Goal: Task Accomplishment & Management: Manage account settings

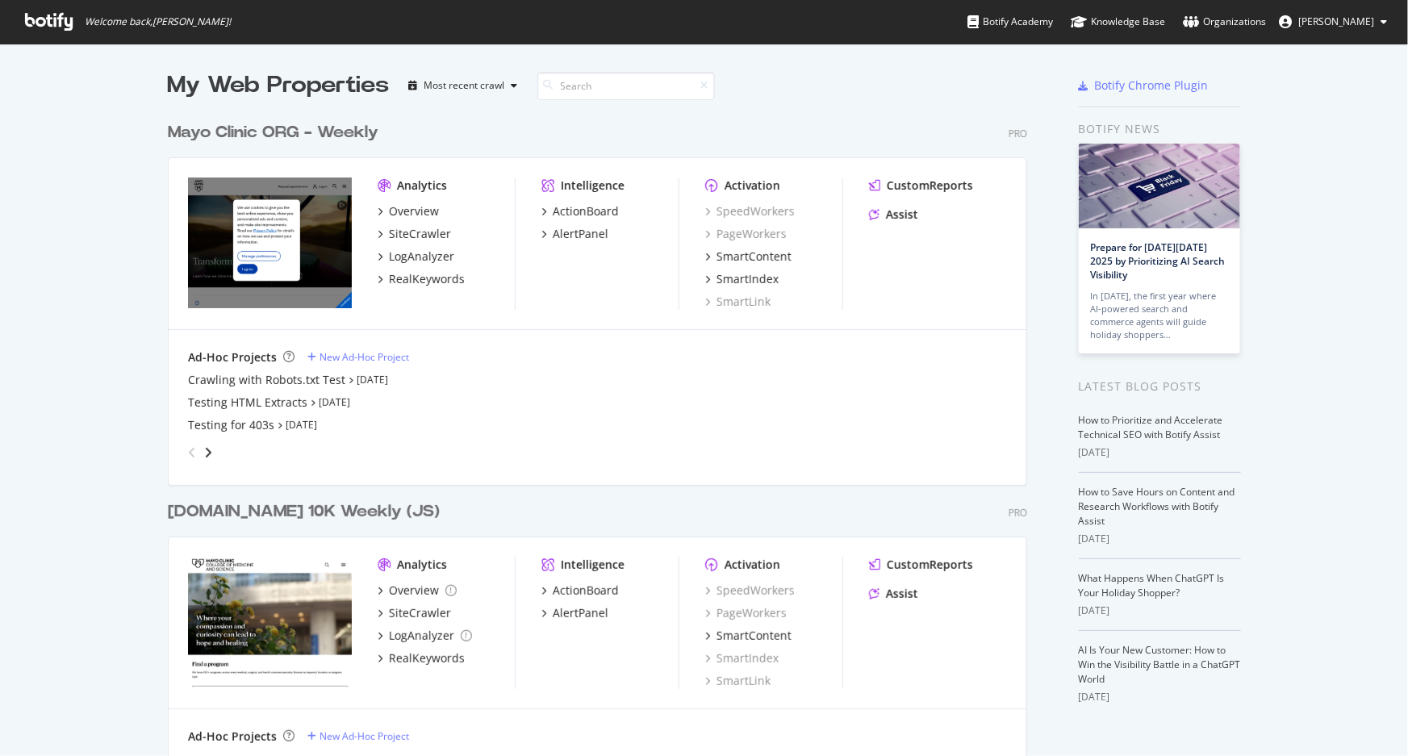
scroll to position [745, 1386]
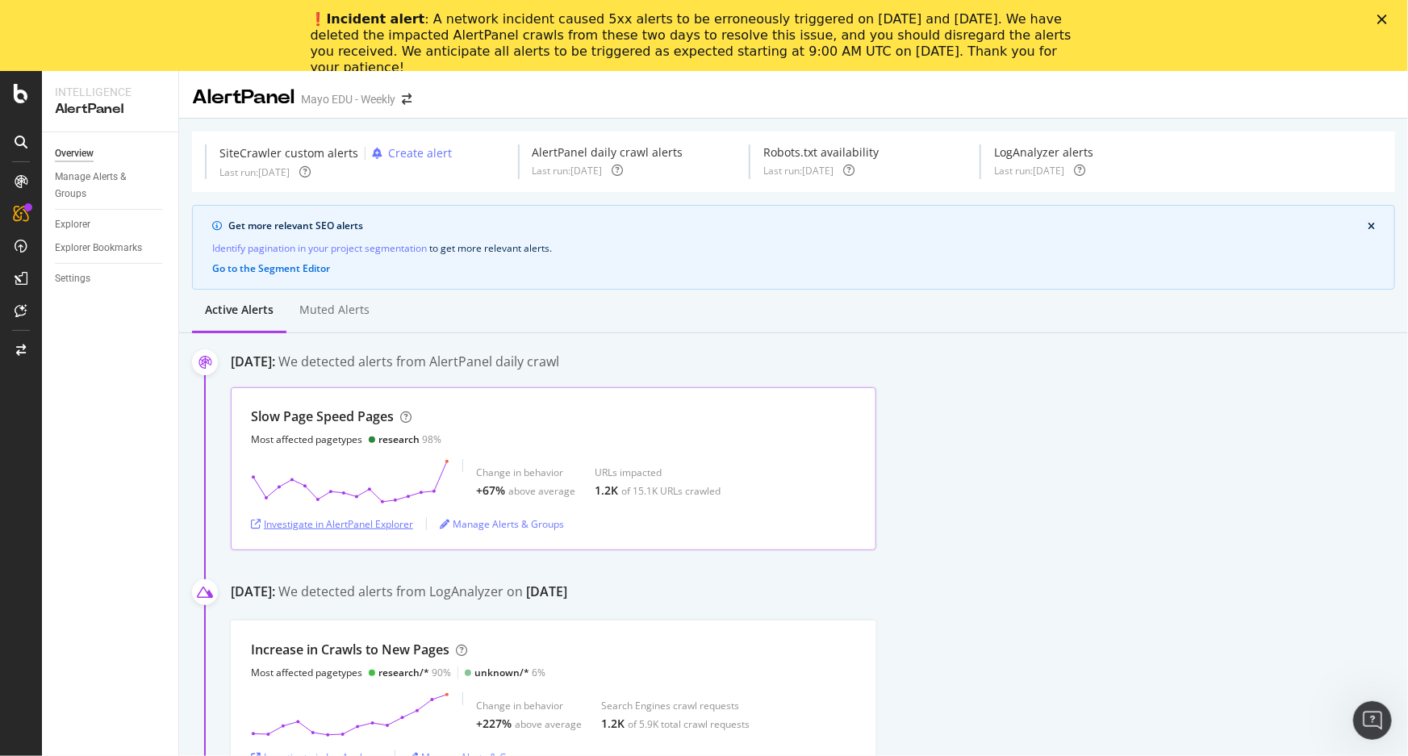
click at [363, 524] on div "Investigate in AlertPanel Explorer" at bounding box center [332, 524] width 162 height 14
click at [23, 308] on icon at bounding box center [21, 310] width 12 height 13
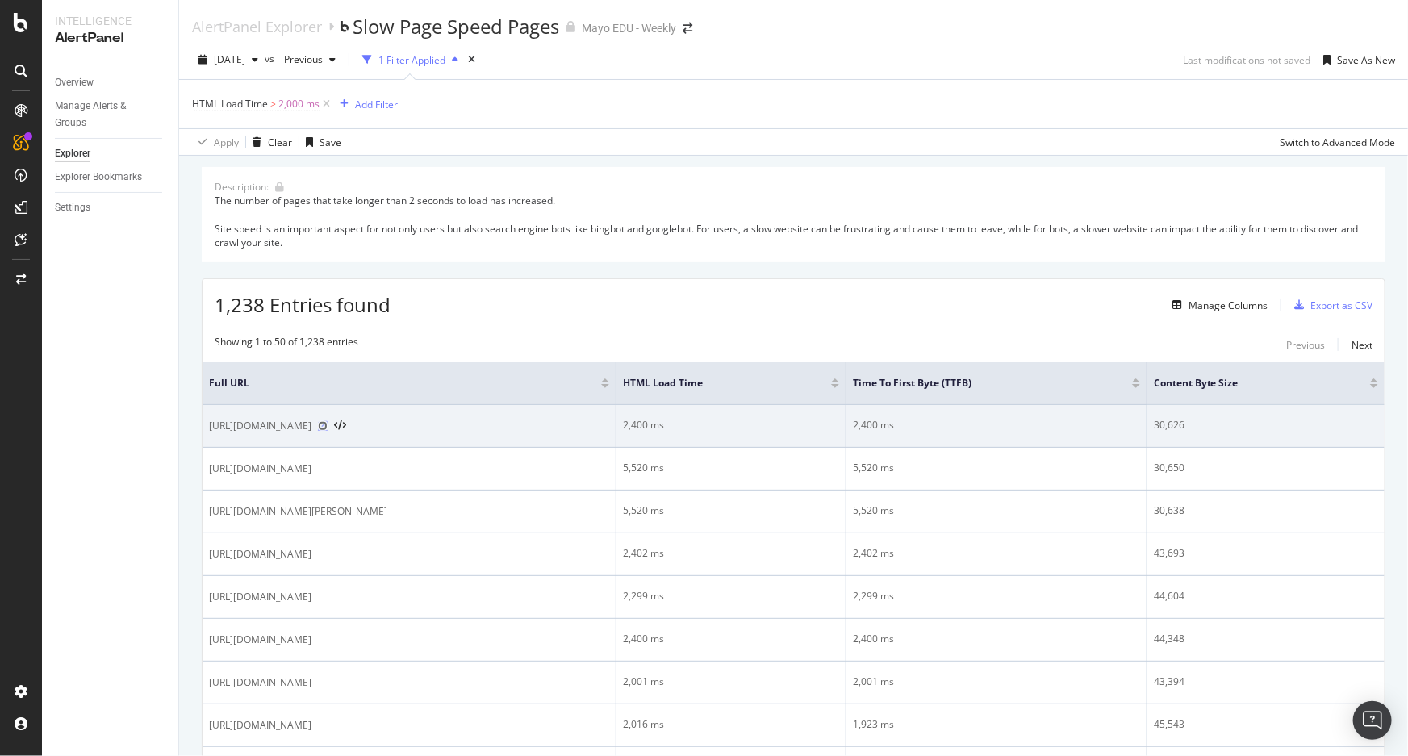
click at [328, 424] on icon at bounding box center [323, 426] width 10 height 10
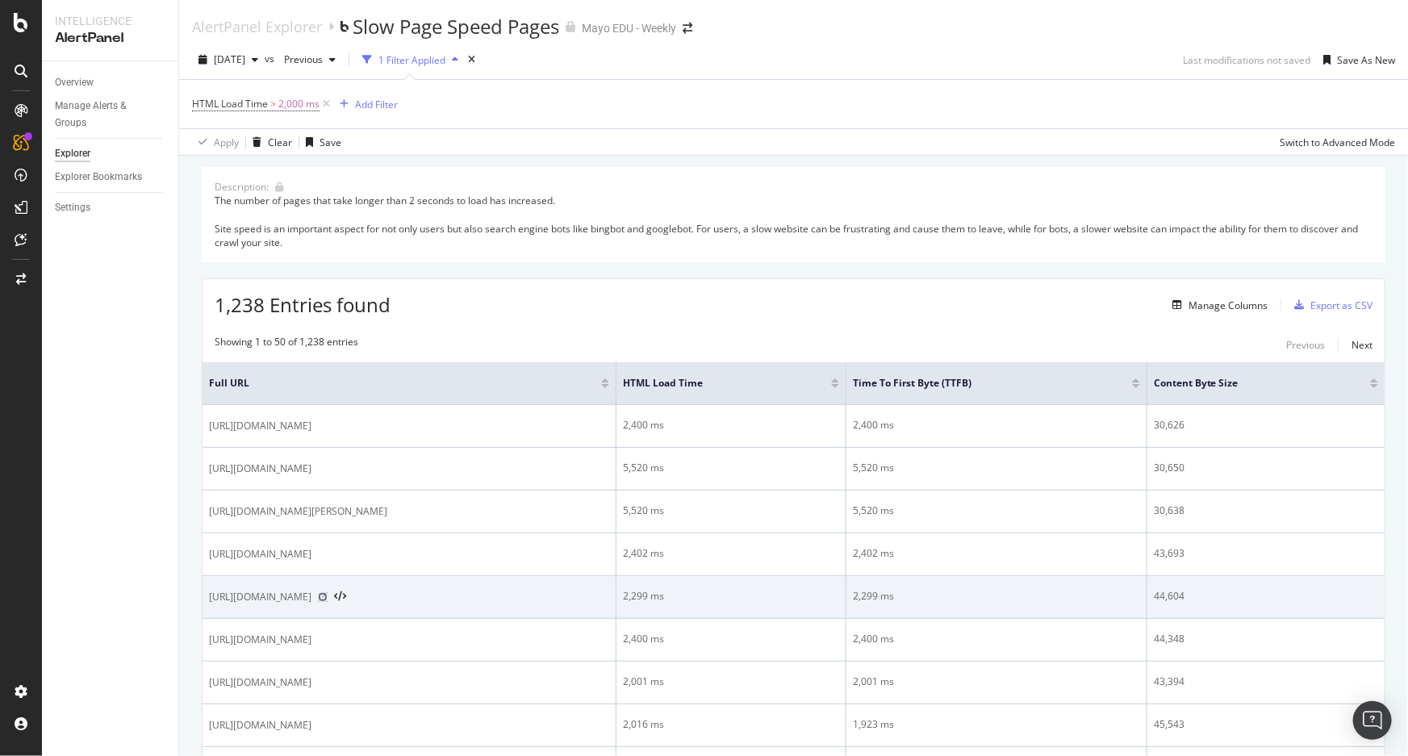
click at [328, 598] on icon at bounding box center [323, 597] width 10 height 10
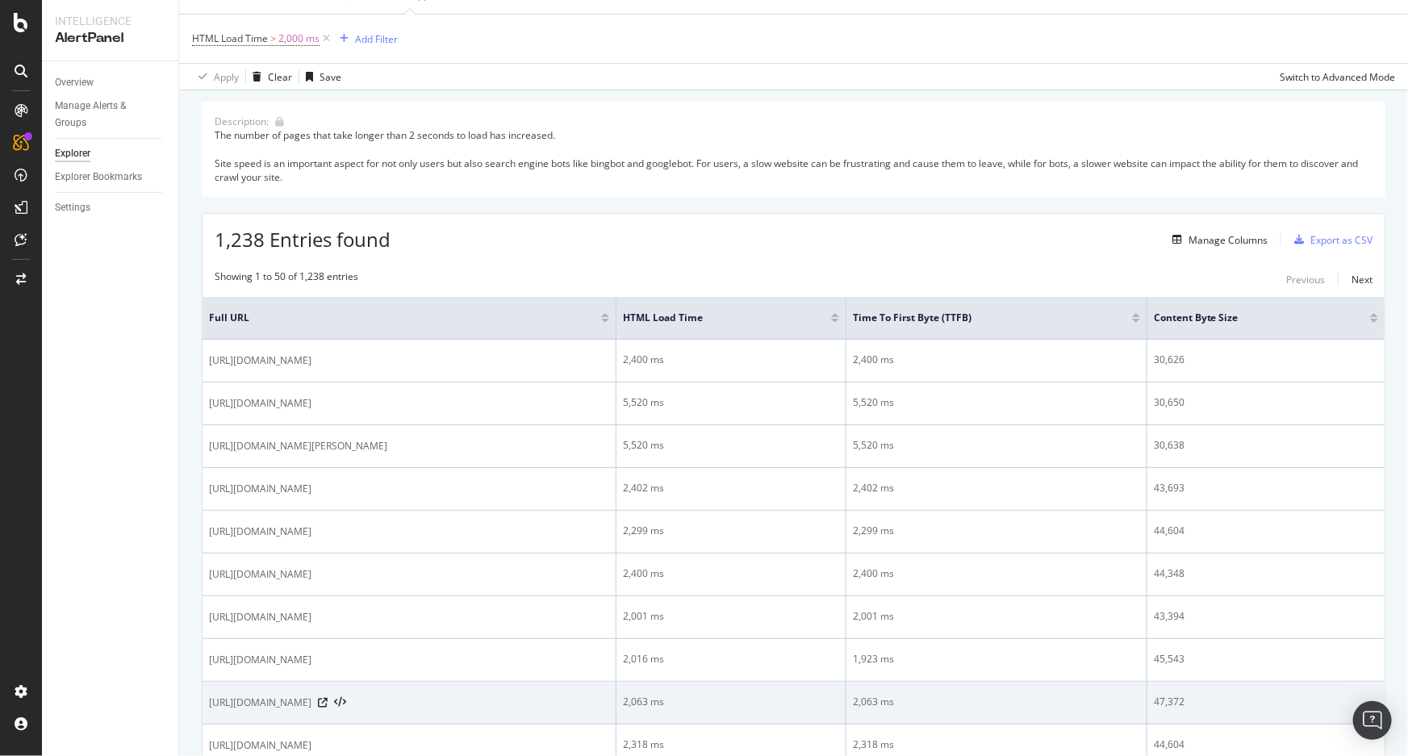
scroll to position [366, 0]
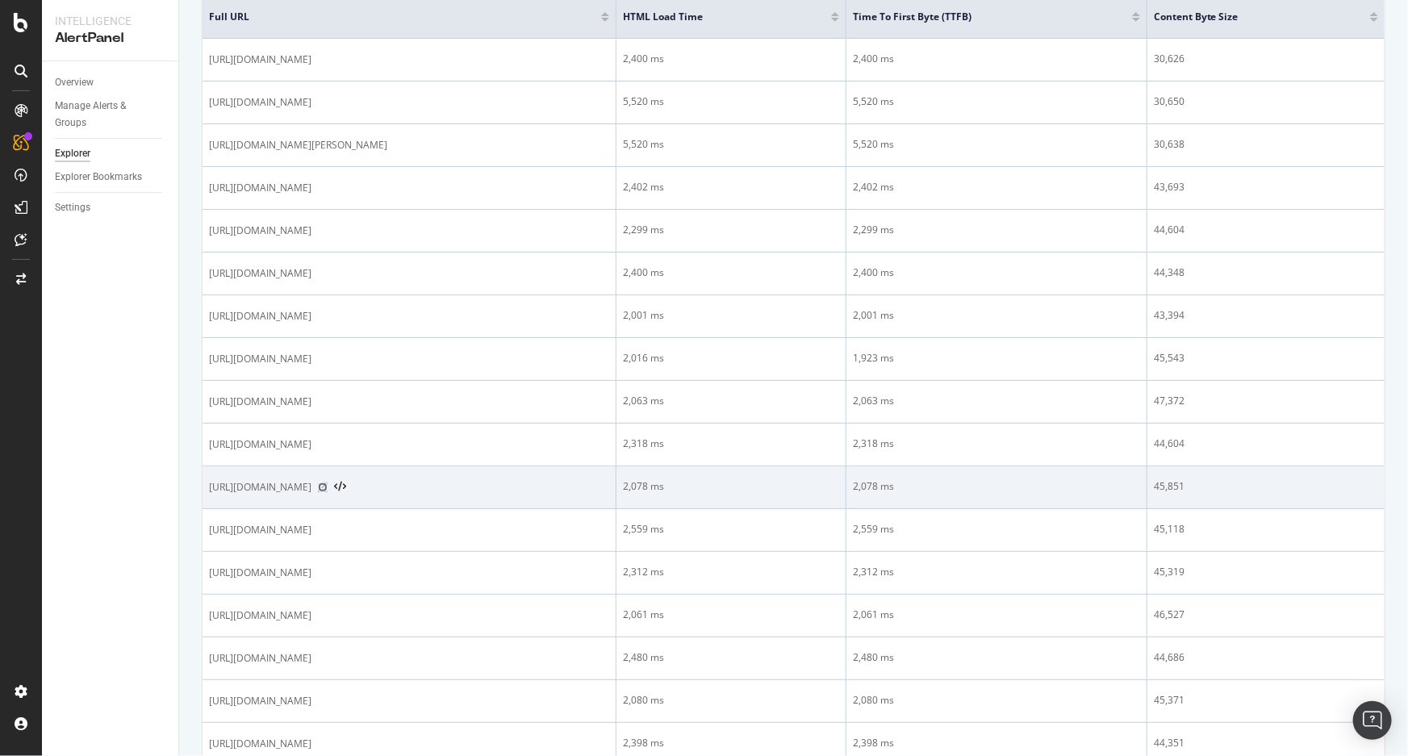
click at [328, 488] on icon at bounding box center [323, 487] width 10 height 10
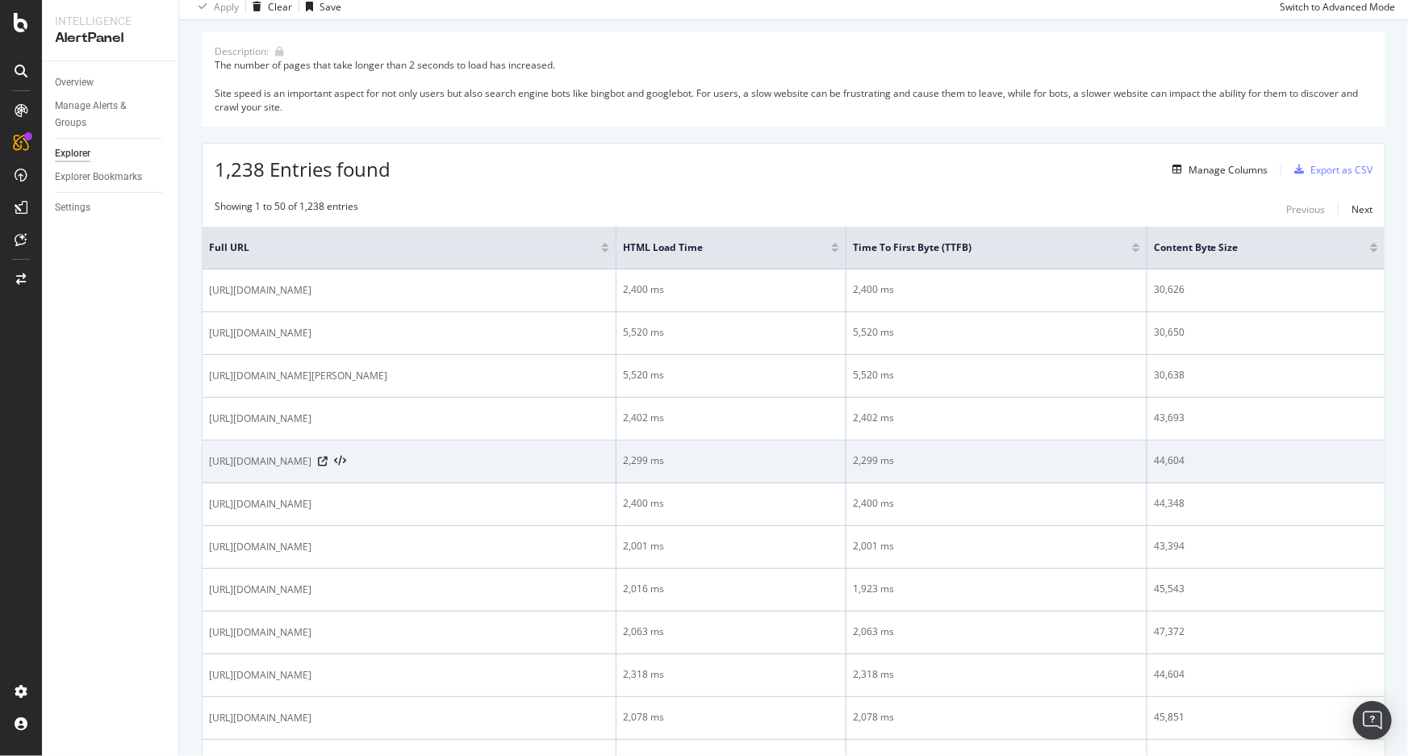
scroll to position [219, 0]
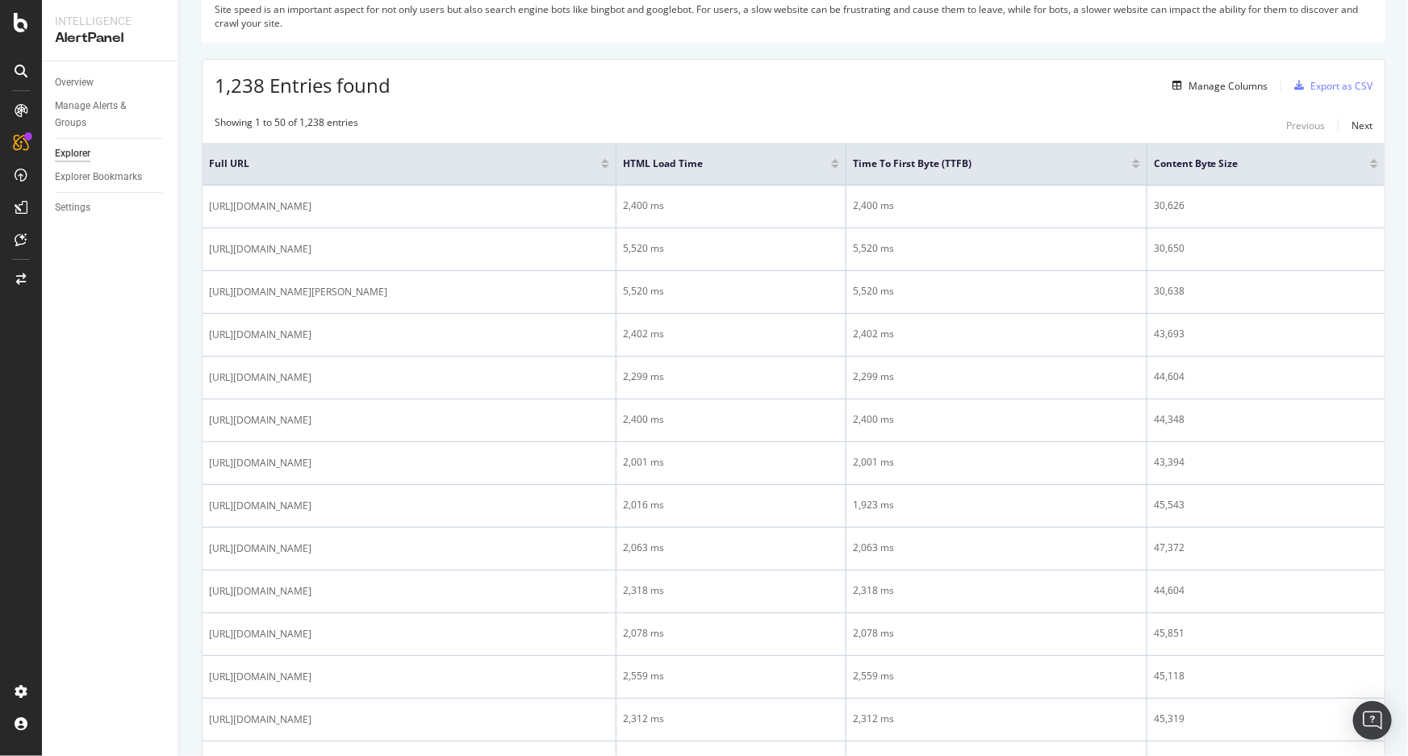
click at [529, 98] on div "1,238 Entries found Manage Columns Export as CSV" at bounding box center [793, 80] width 1182 height 40
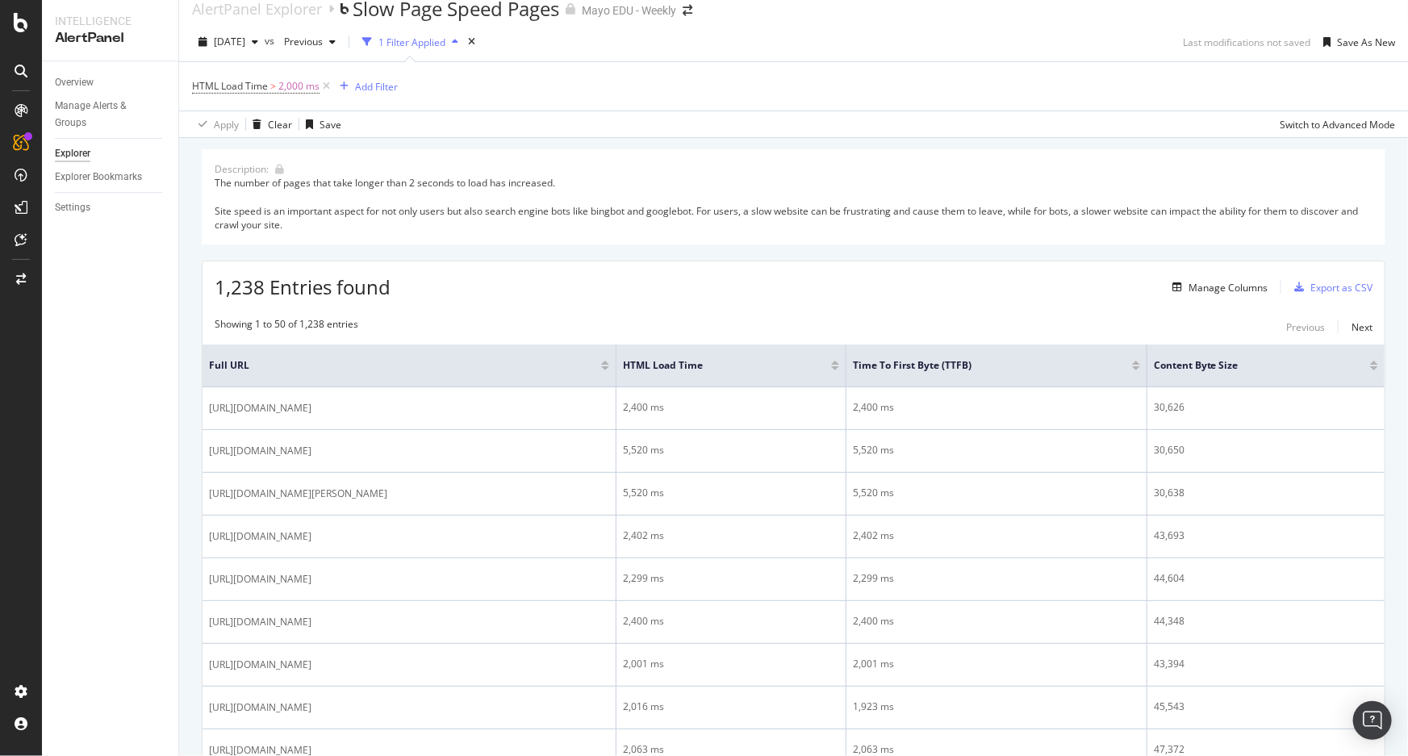
scroll to position [0, 0]
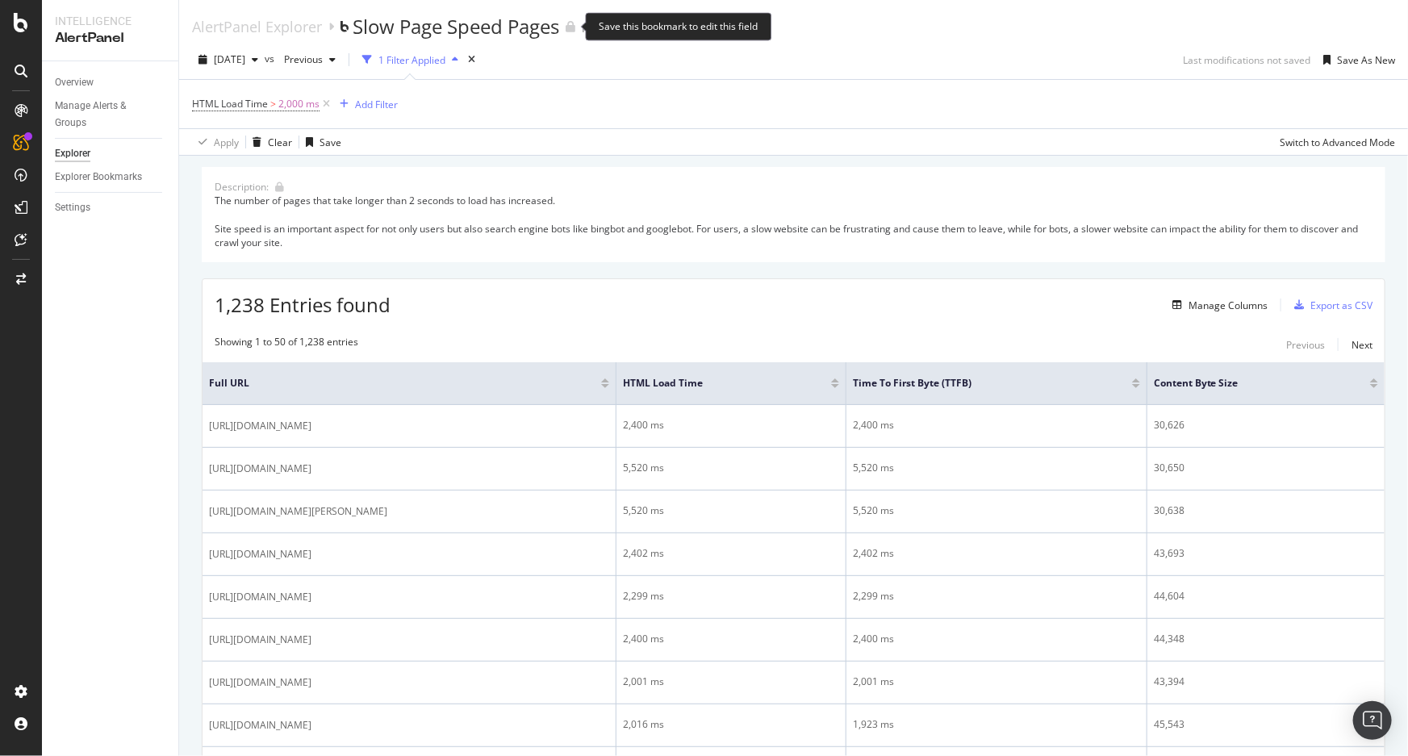
drag, startPoint x: 500, startPoint y: 26, endPoint x: 843, endPoint y: 113, distance: 353.7
click at [843, 113] on div "HTML Load Time > 2,000 ms Add Filter" at bounding box center [793, 104] width 1203 height 48
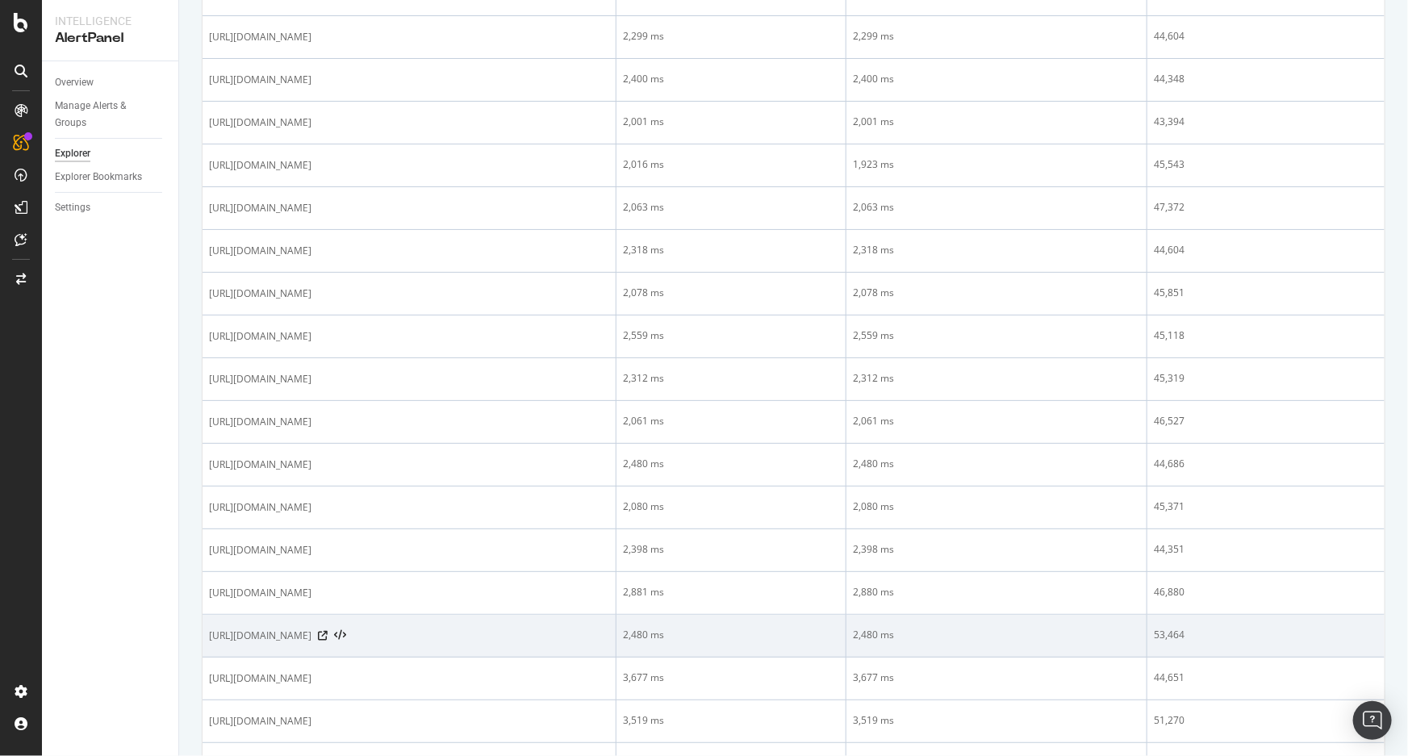
scroll to position [660, 0]
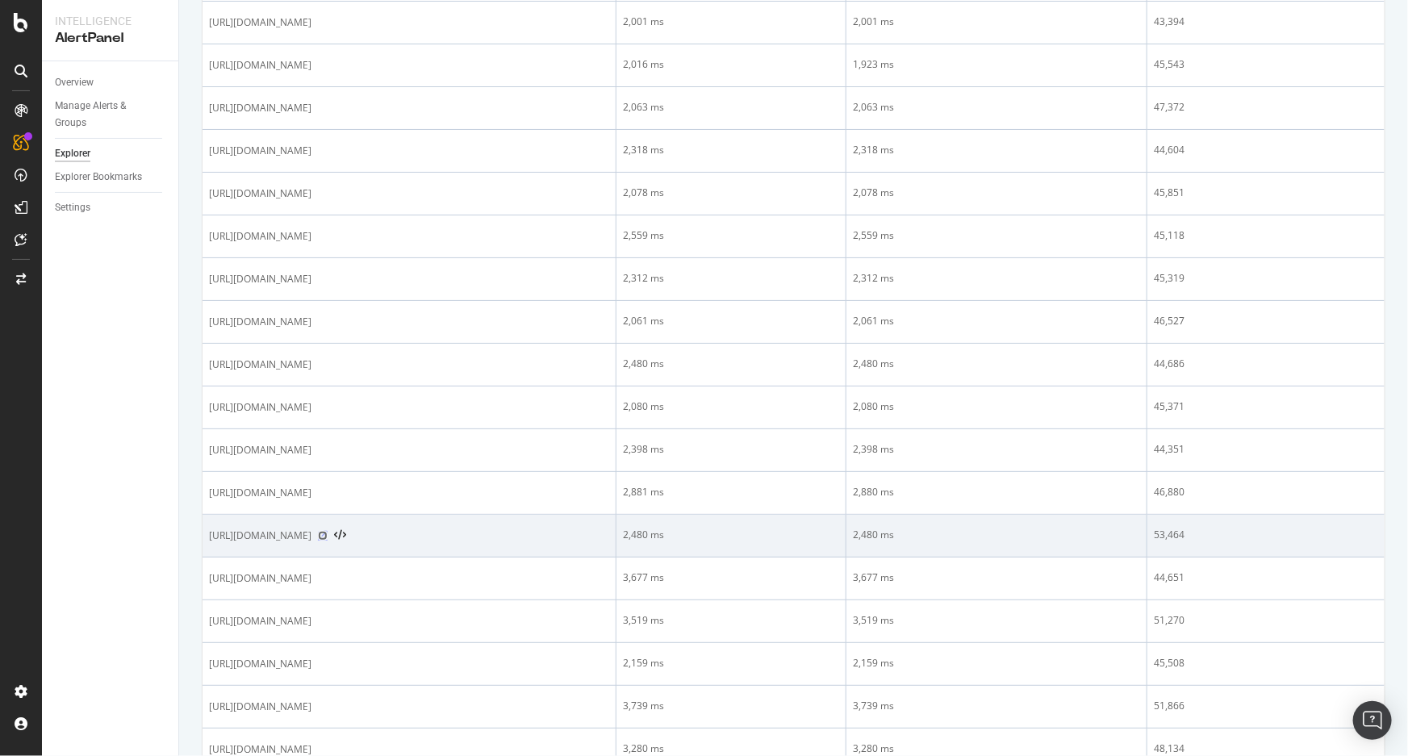
click at [328, 534] on icon at bounding box center [323, 536] width 10 height 10
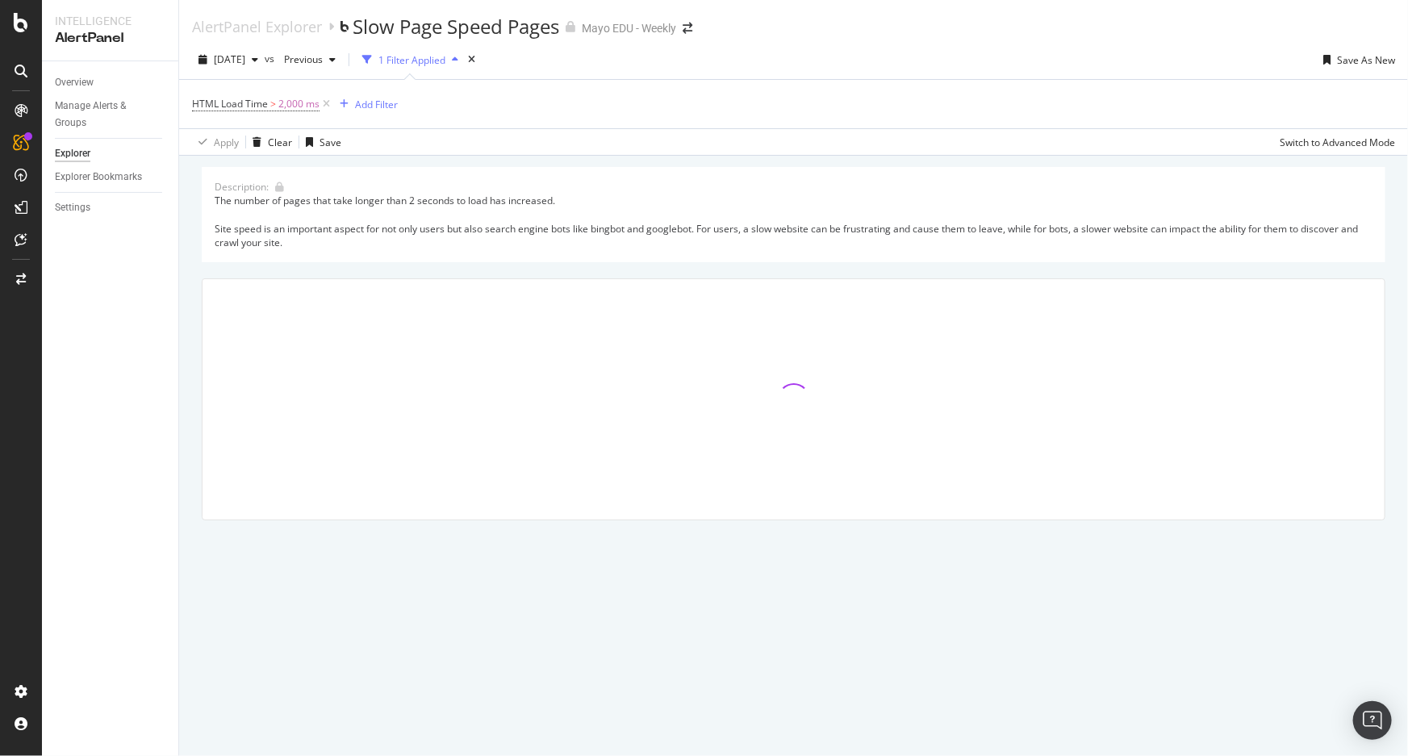
click at [647, 28] on div "Mayo EDU - Weekly" at bounding box center [629, 28] width 94 height 16
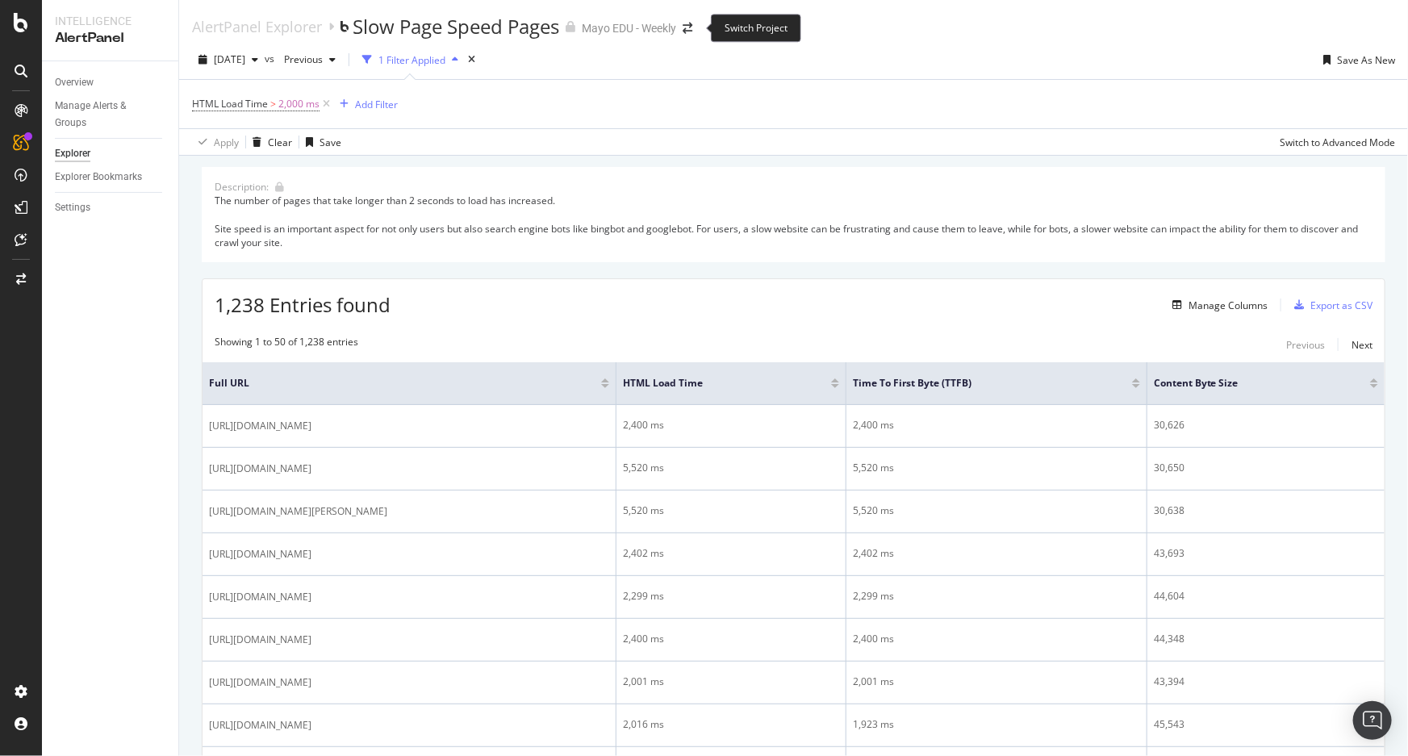
click at [686, 25] on span at bounding box center [687, 28] width 23 height 11
click at [690, 29] on icon "arrow-right-arrow-left" at bounding box center [687, 28] width 10 height 11
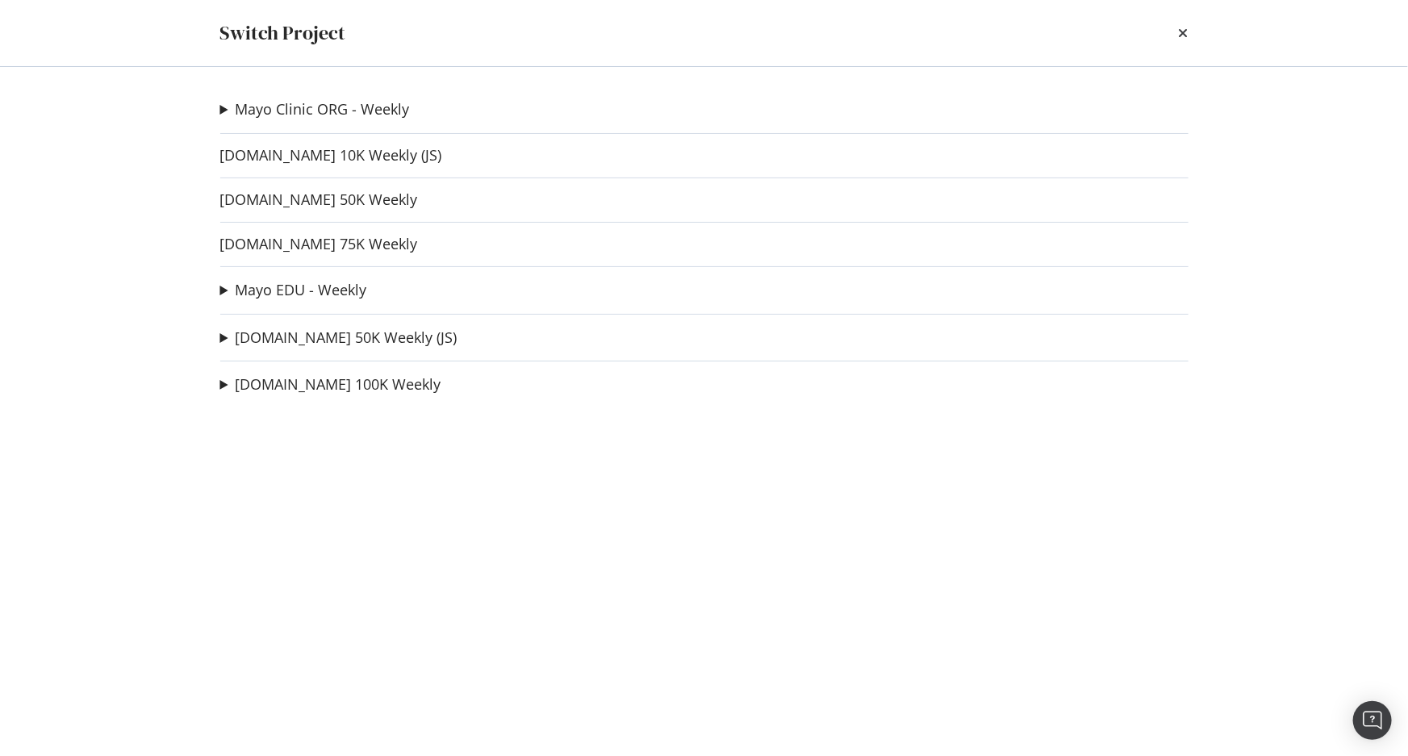
click at [220, 110] on summary "Mayo Clinic ORG - Weekly" at bounding box center [315, 109] width 190 height 21
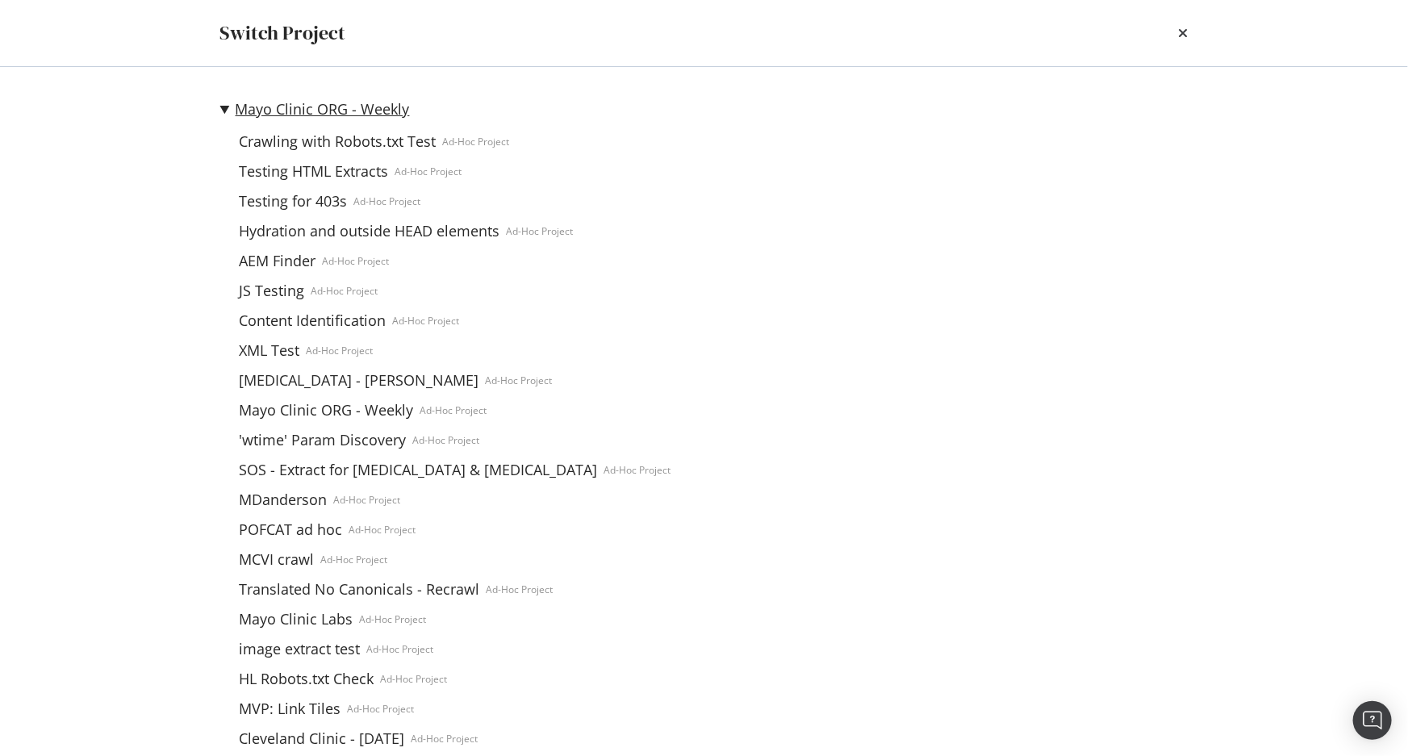
click at [289, 106] on link "Mayo Clinic ORG - Weekly" at bounding box center [323, 109] width 174 height 17
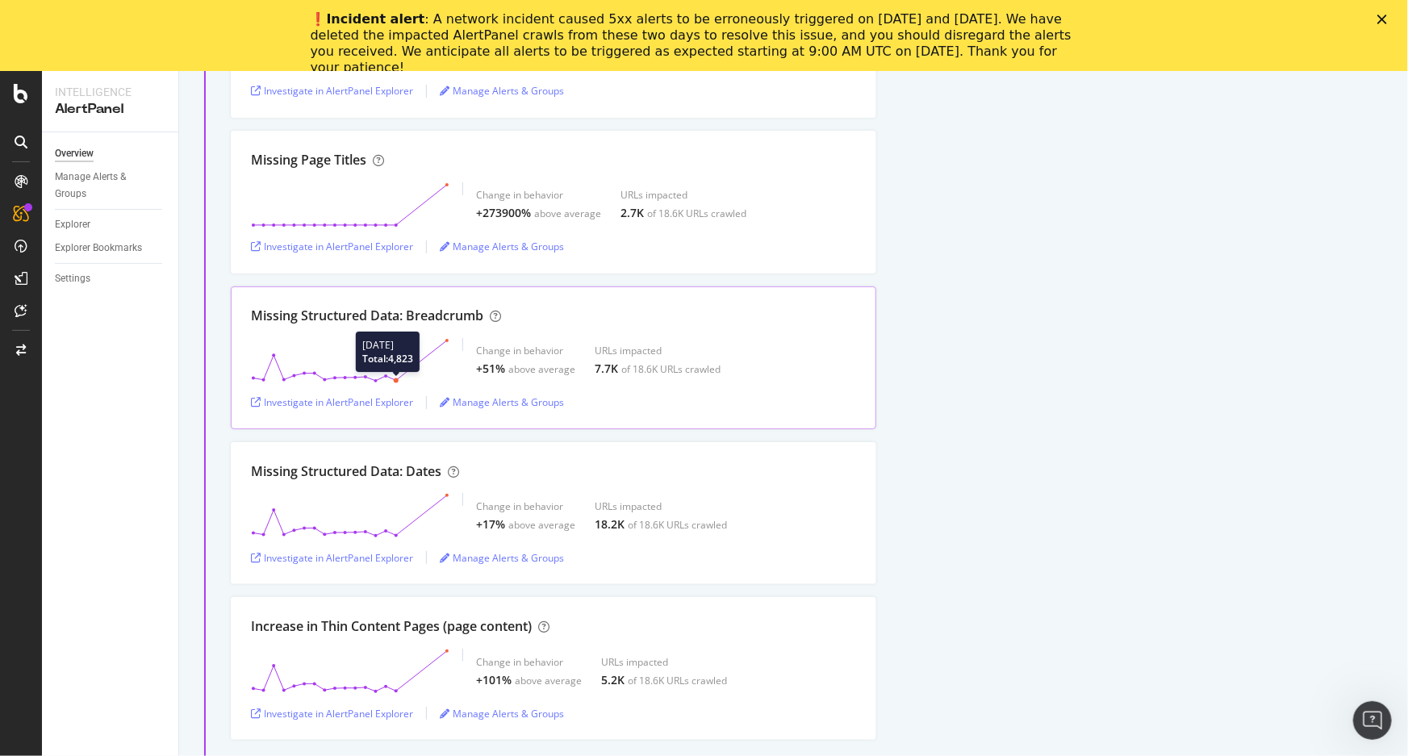
scroll to position [1100, 0]
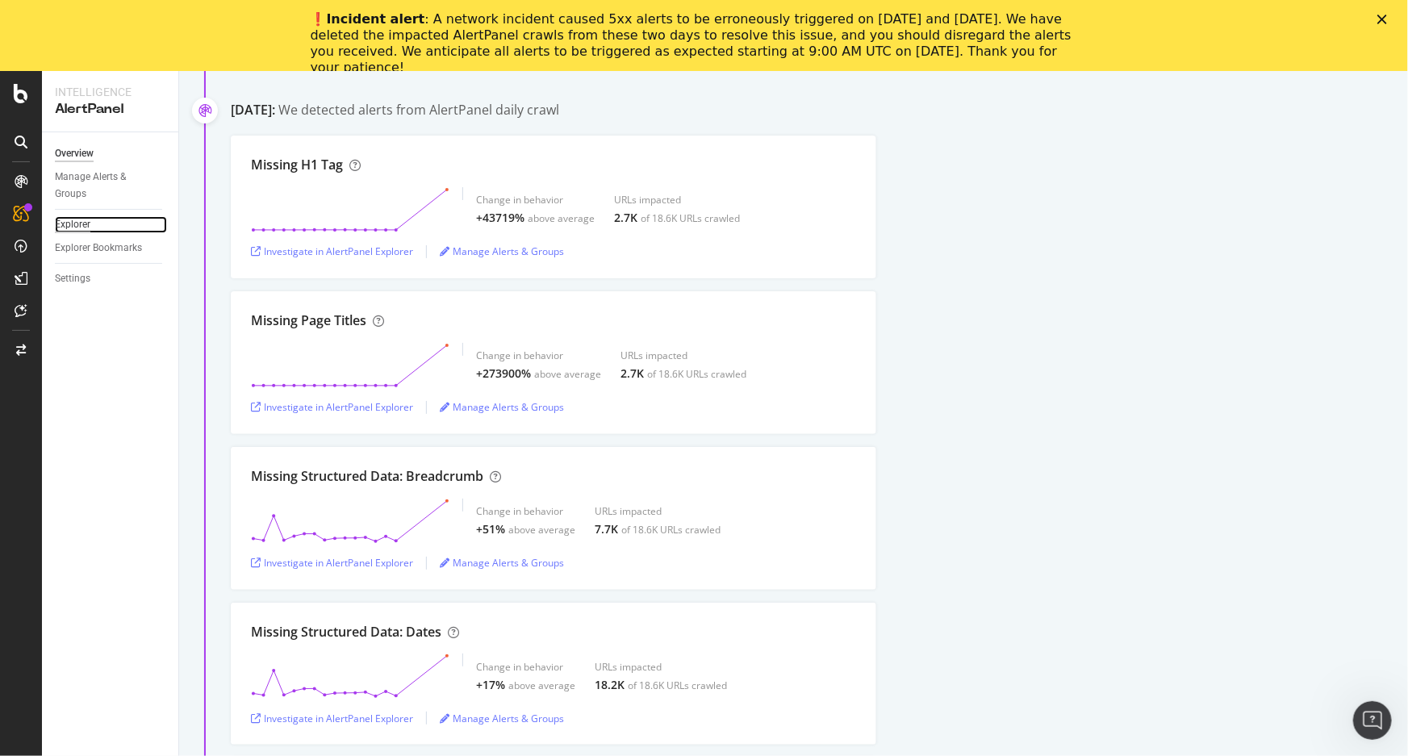
click at [72, 222] on div "Explorer" at bounding box center [72, 224] width 35 height 17
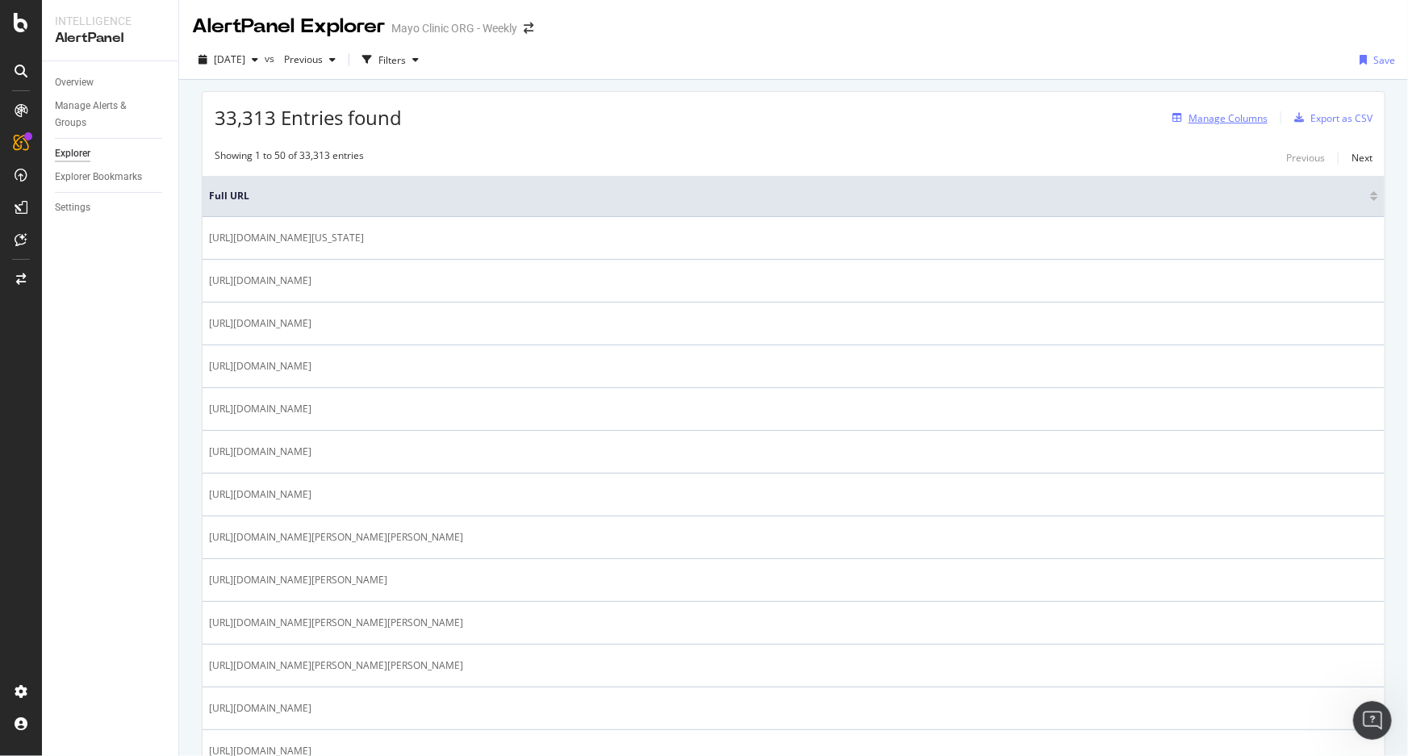
click at [1201, 119] on div "Manage Columns" at bounding box center [1227, 118] width 79 height 14
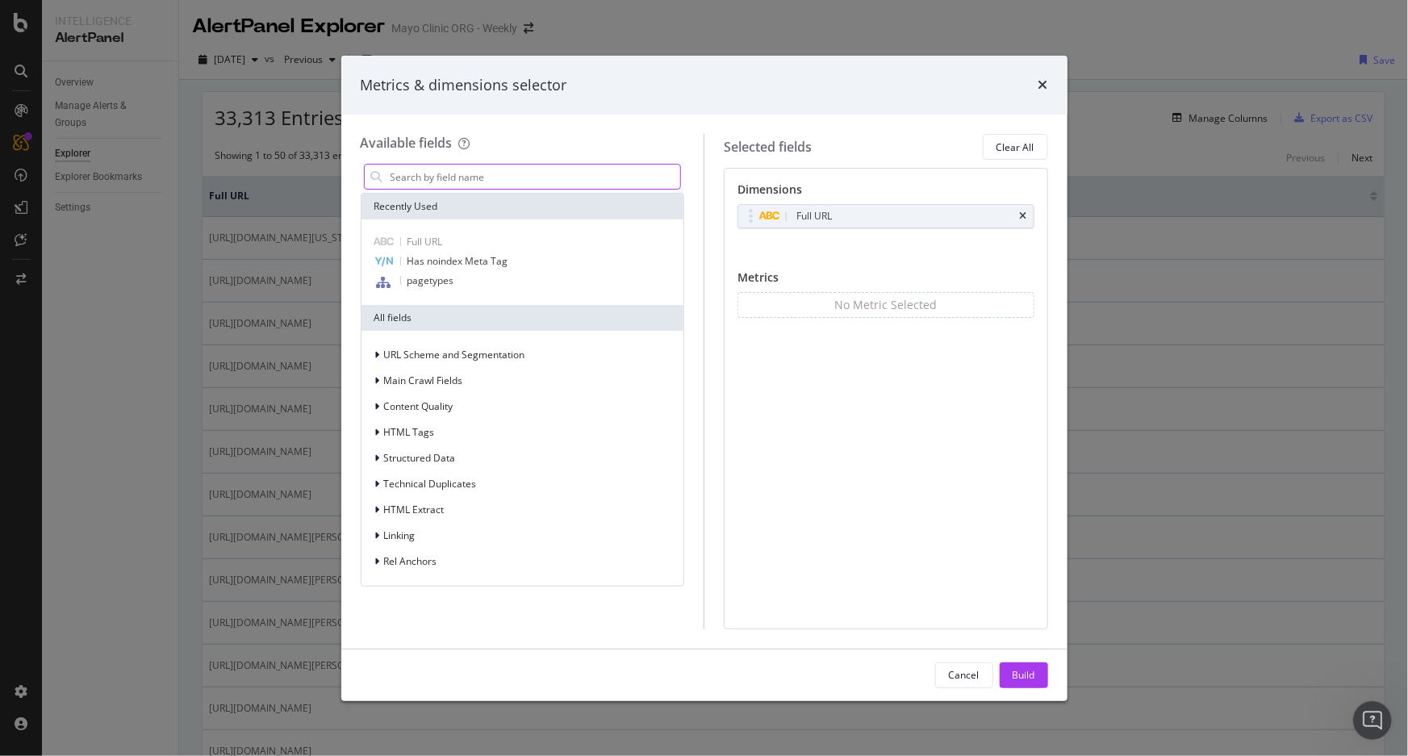
click at [417, 184] on input "modal" at bounding box center [535, 177] width 292 height 24
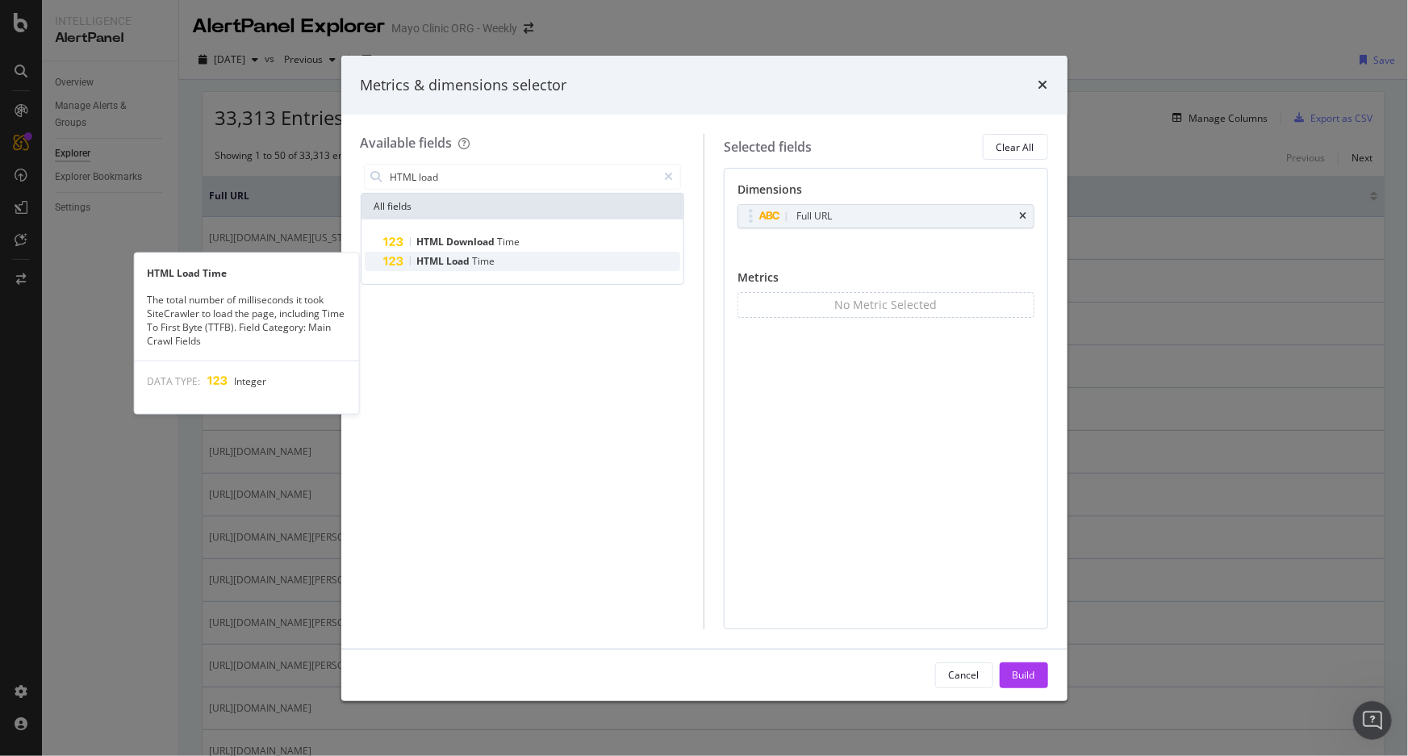
click at [444, 258] on span "HTML" at bounding box center [432, 261] width 30 height 14
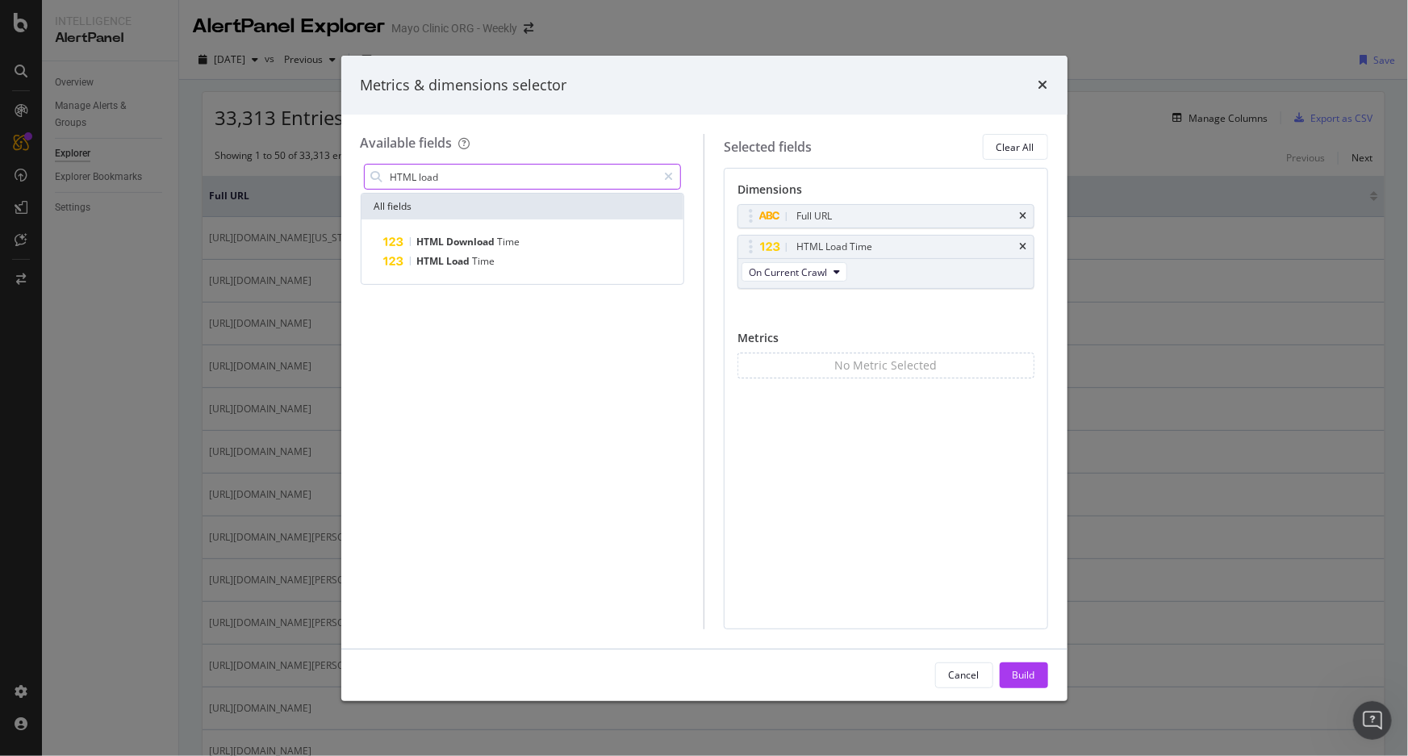
click at [453, 181] on input "HTML load" at bounding box center [523, 177] width 269 height 24
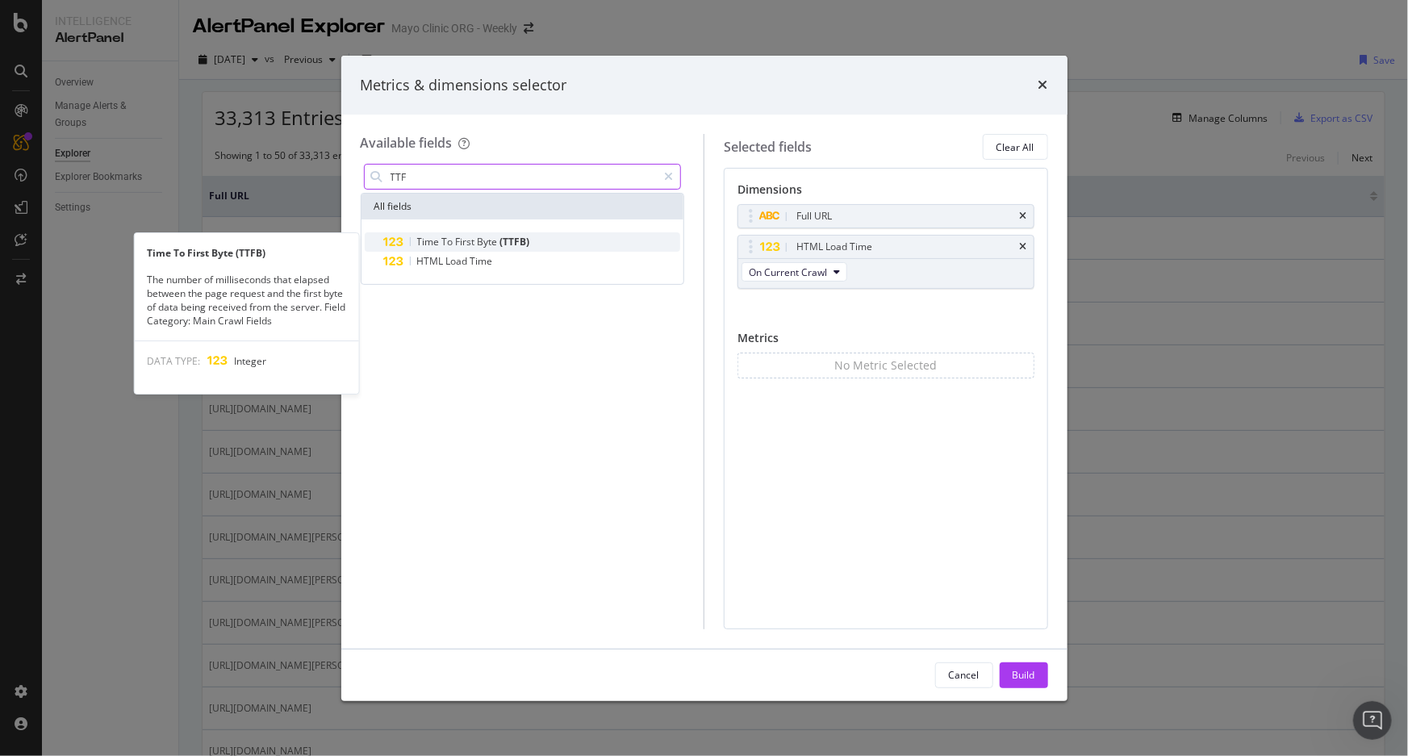
type input "TTF"
click at [436, 239] on span "Time" at bounding box center [429, 242] width 25 height 14
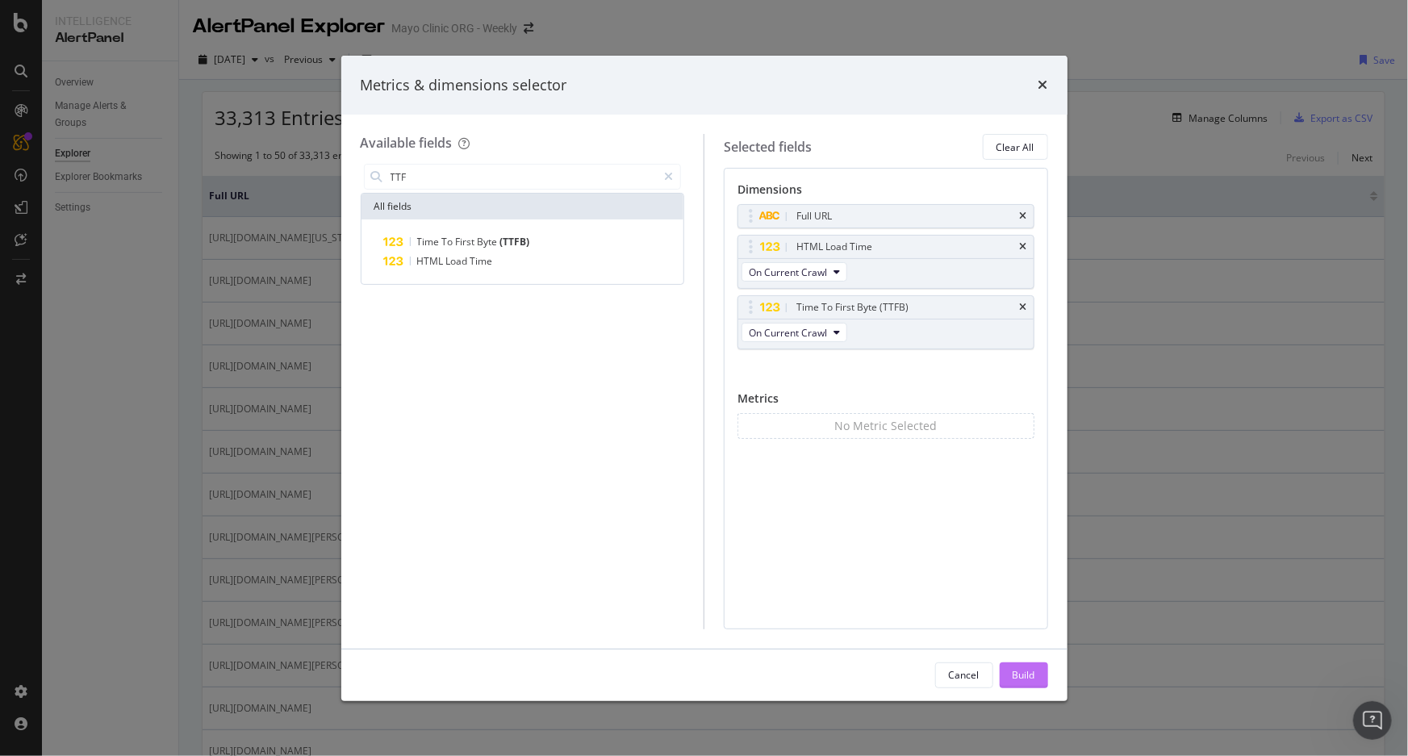
click at [1019, 674] on div "Build" at bounding box center [1023, 675] width 23 height 14
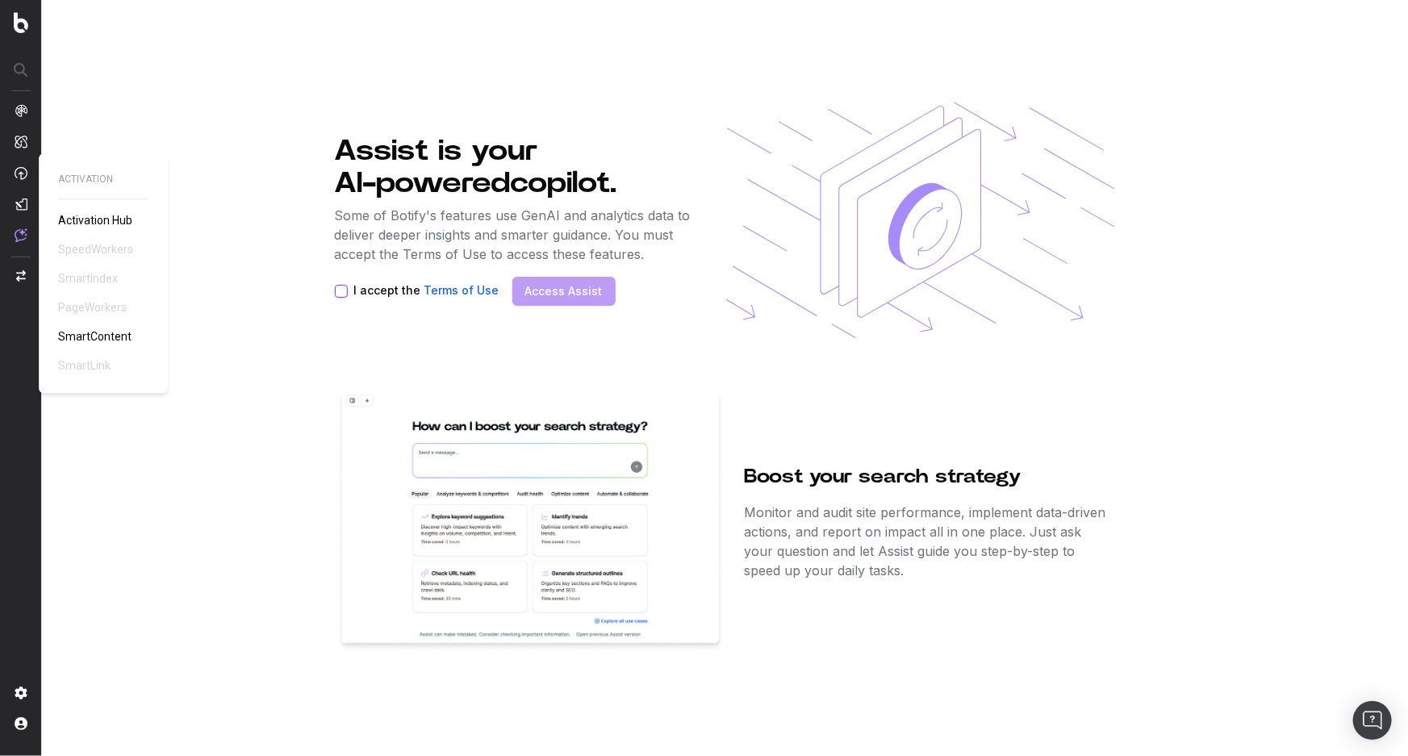
click at [107, 218] on span "Activation Hub" at bounding box center [95, 220] width 74 height 13
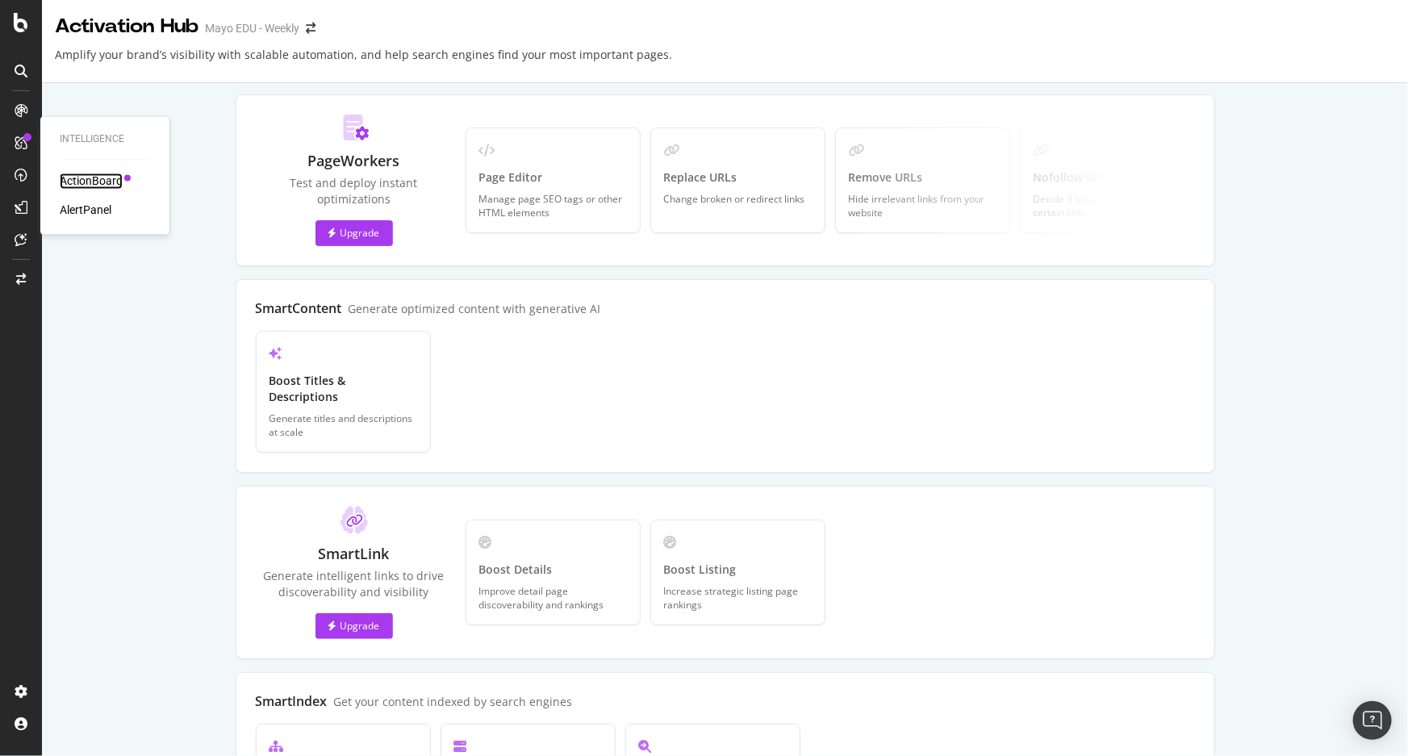
click at [90, 183] on div "ActionBoard" at bounding box center [91, 181] width 63 height 16
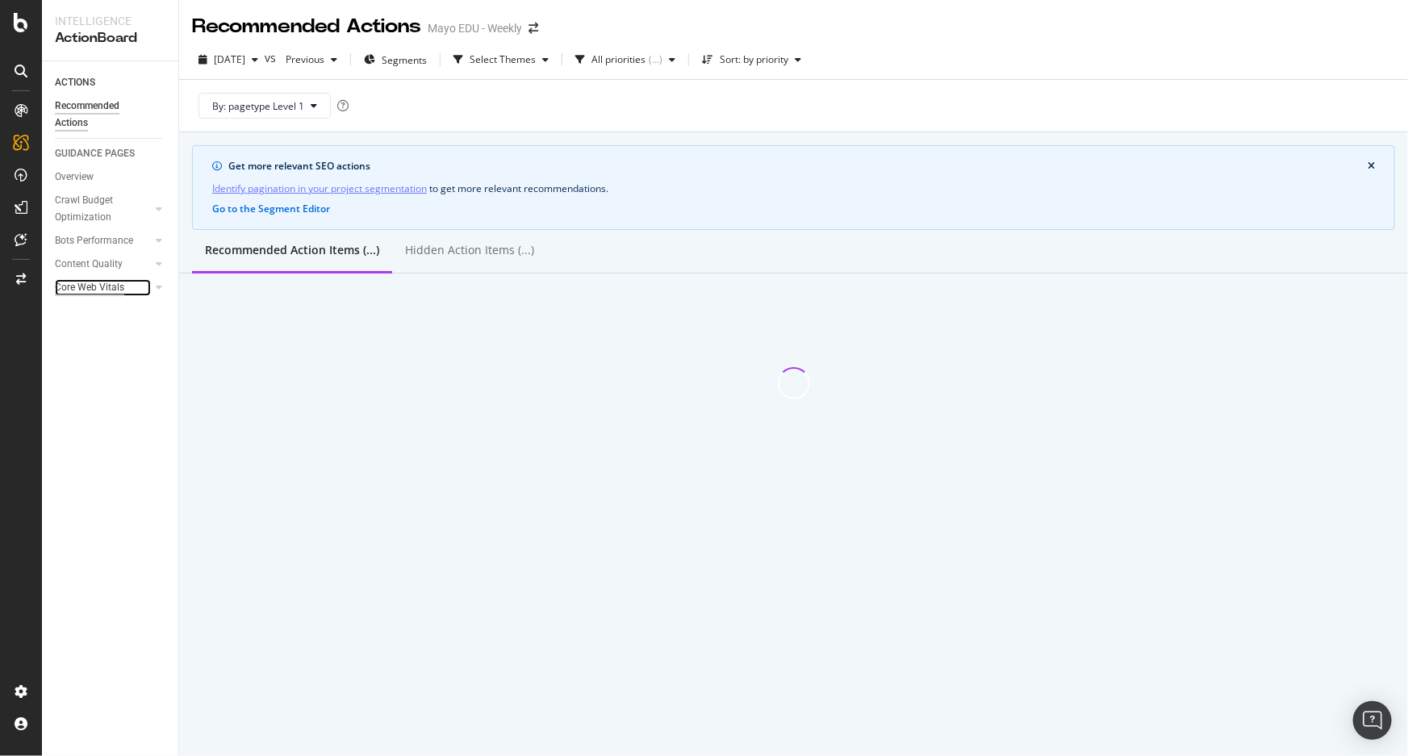
click at [87, 282] on div "Core Web Vitals" at bounding box center [89, 287] width 69 height 17
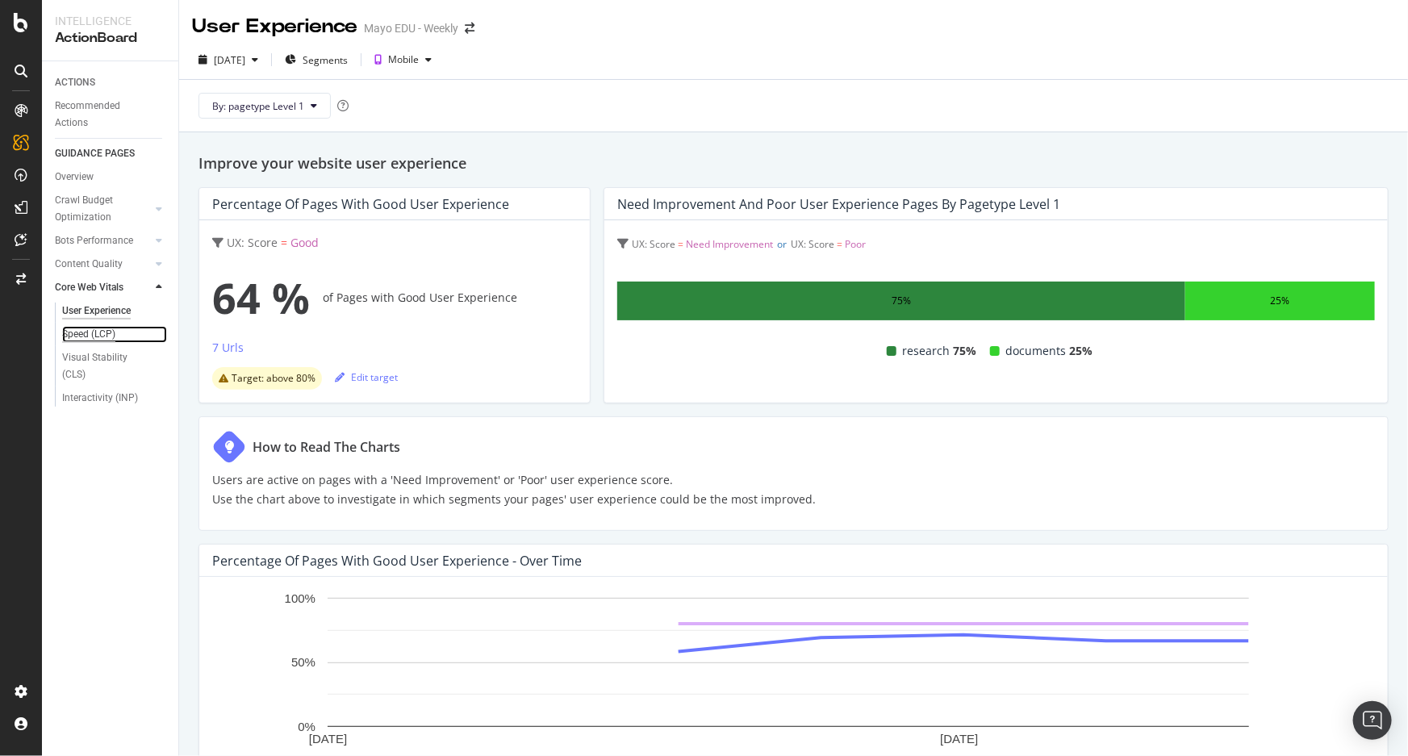
click at [81, 333] on div "Speed (LCP)" at bounding box center [88, 334] width 53 height 17
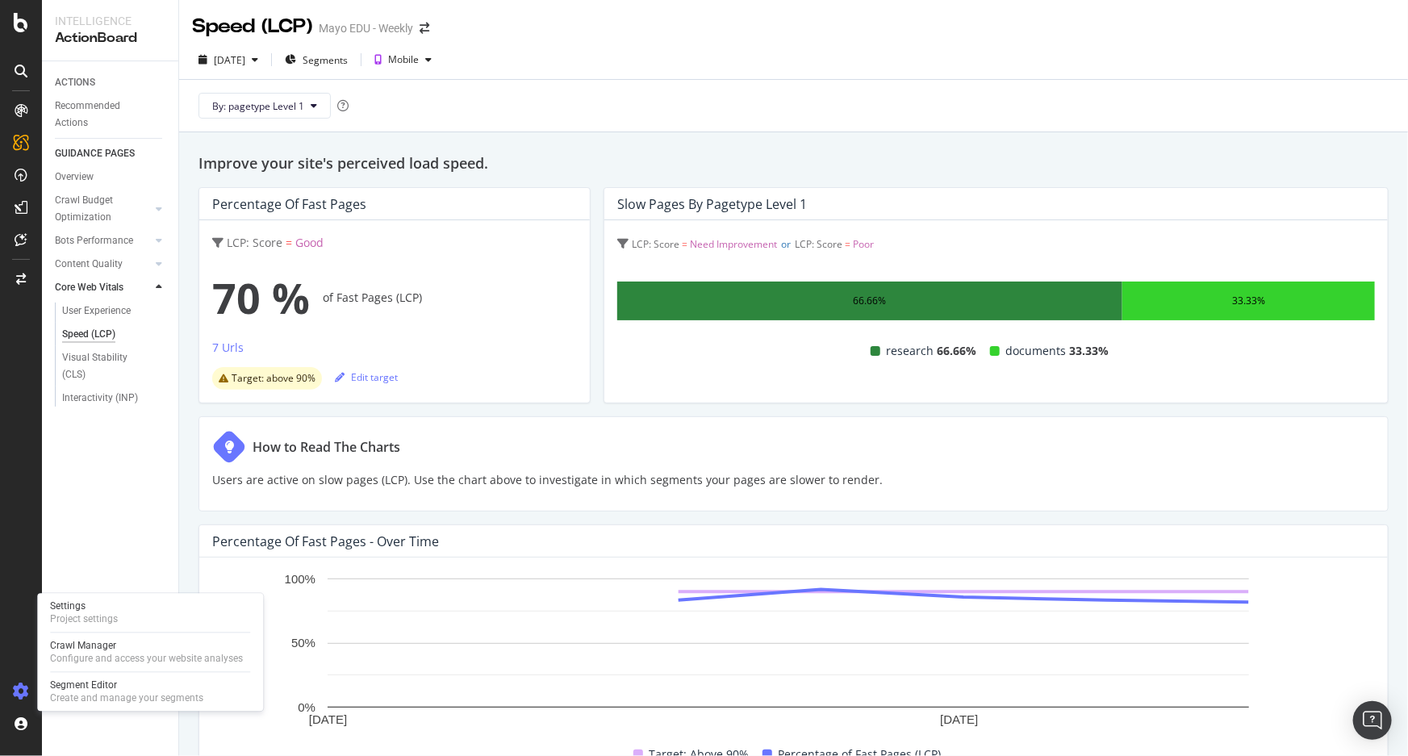
click at [18, 686] on icon at bounding box center [21, 691] width 16 height 16
click at [115, 649] on div "Crawl Manager" at bounding box center [146, 646] width 193 height 13
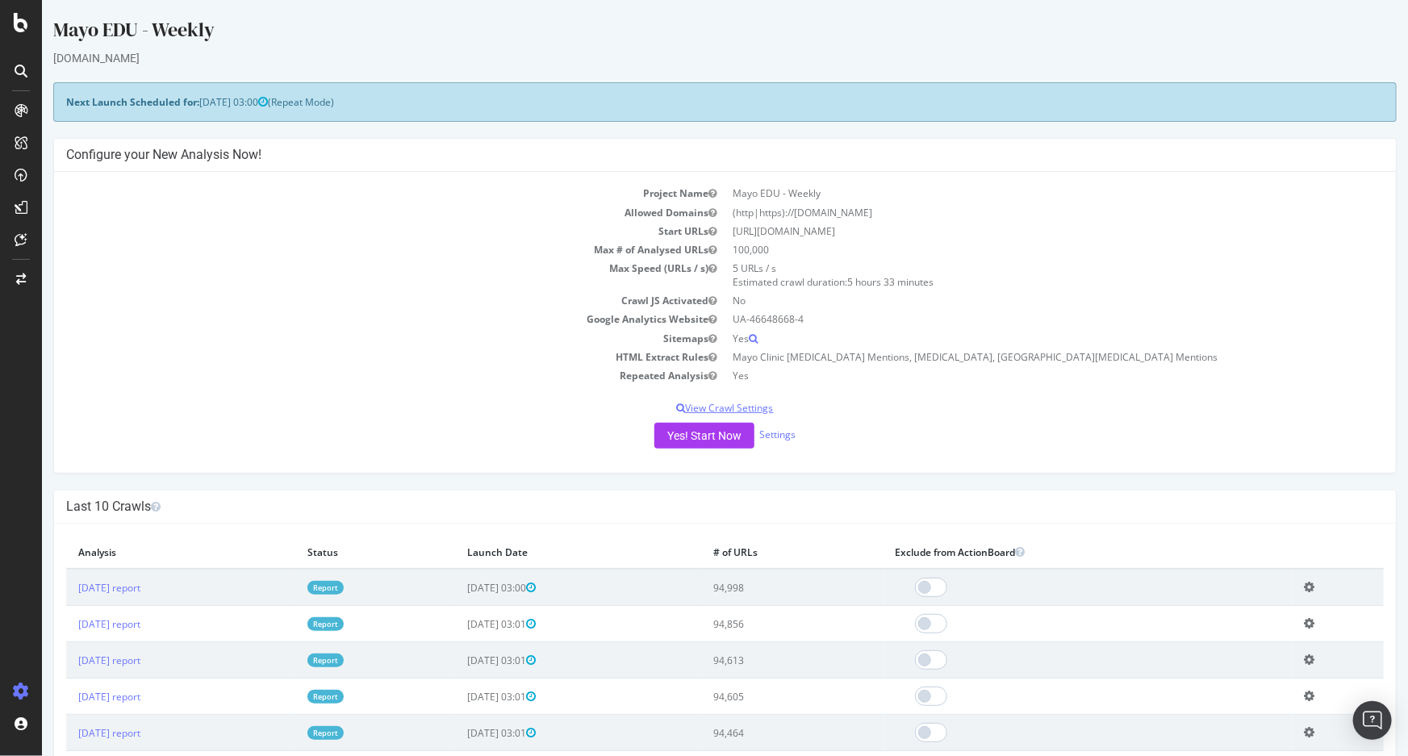
click at [749, 405] on p "View Crawl Settings" at bounding box center [723, 408] width 1317 height 14
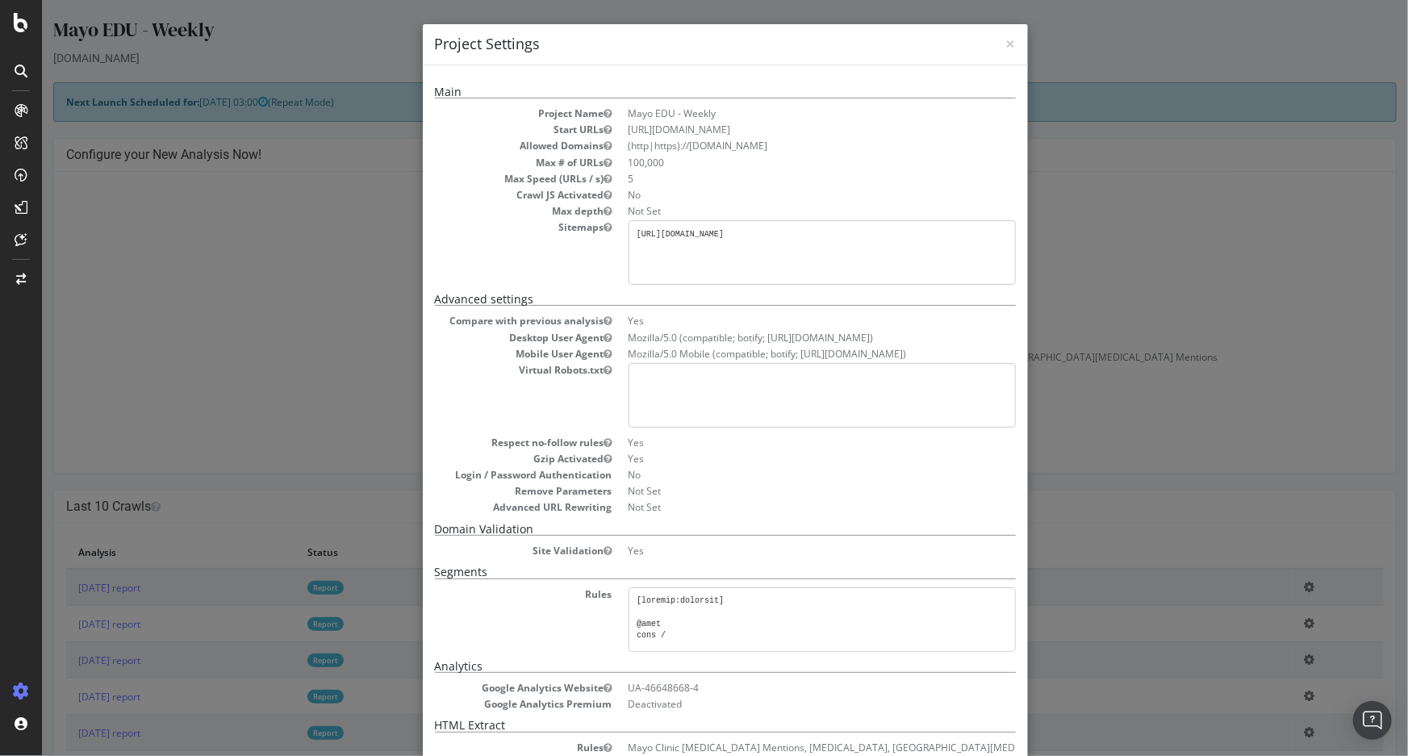
click at [1126, 307] on div "× Close Project Settings Main Project Name Mayo EDU - Weekly Start URLs [URL][D…" at bounding box center [724, 378] width 1366 height 756
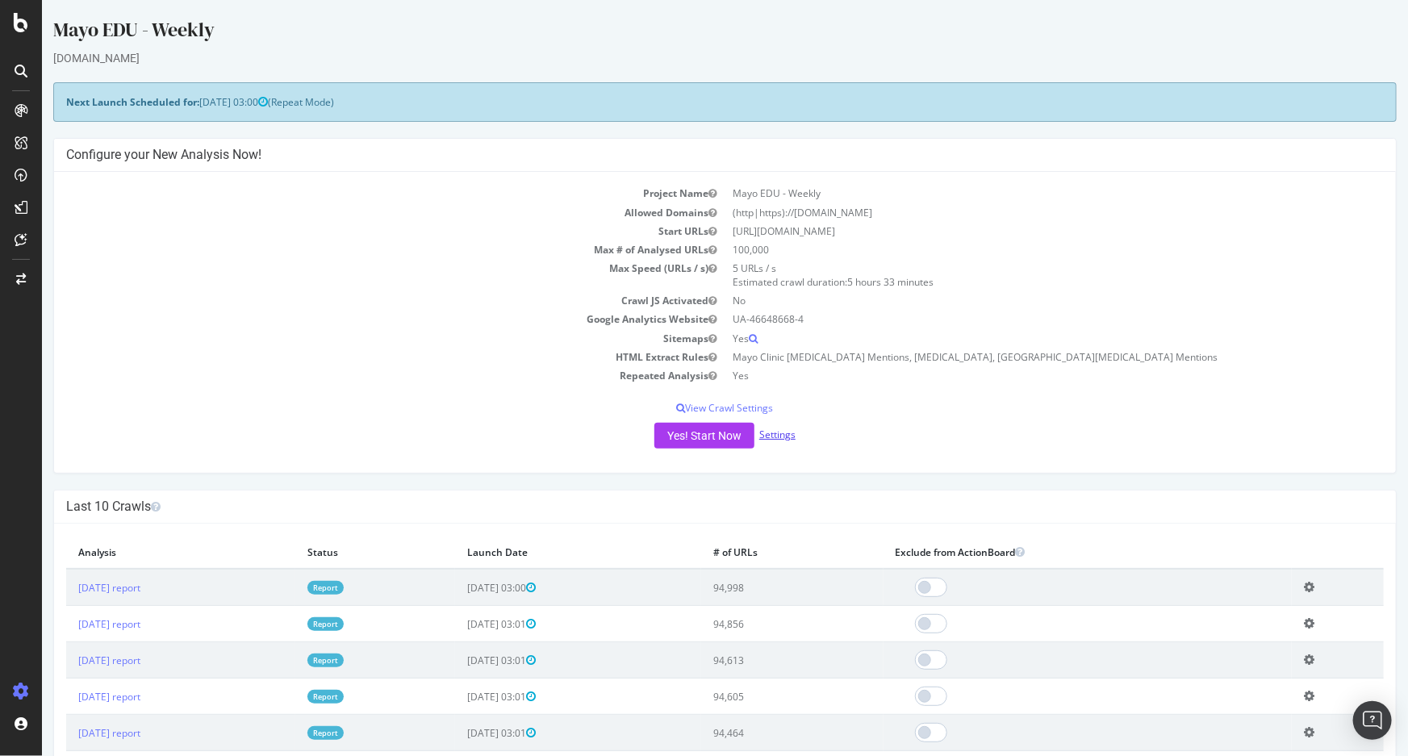
click at [780, 433] on link "Settings" at bounding box center [776, 435] width 36 height 14
